Goal: Information Seeking & Learning: Learn about a topic

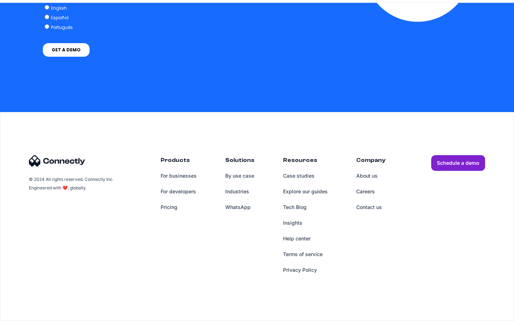
scroll to position [2943, 0]
